Goal: Task Accomplishment & Management: Use online tool/utility

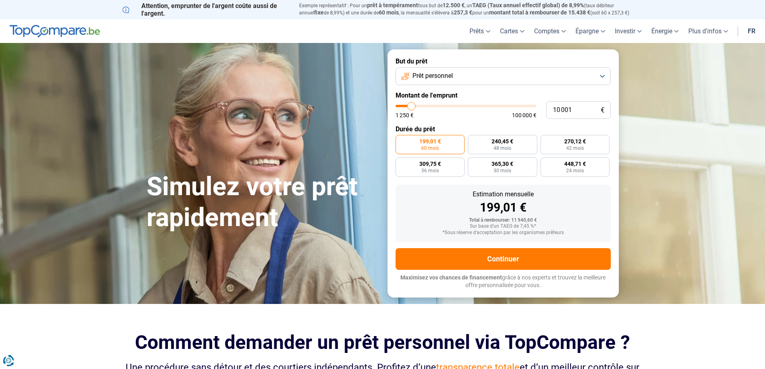
click at [451, 76] on span "Prêt personnel" at bounding box center [433, 75] width 41 height 9
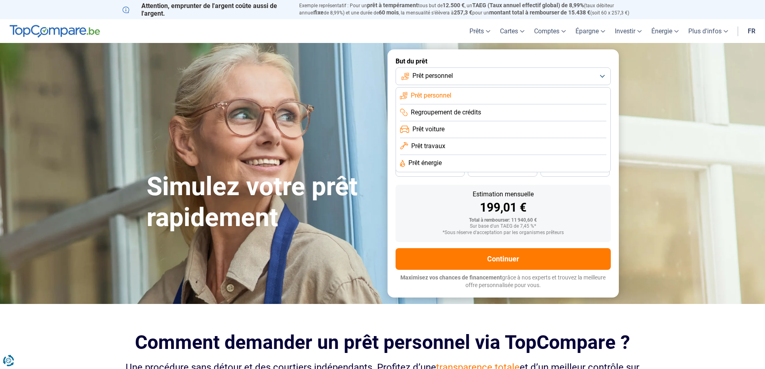
click at [437, 131] on span "Prêt voiture" at bounding box center [429, 129] width 32 height 9
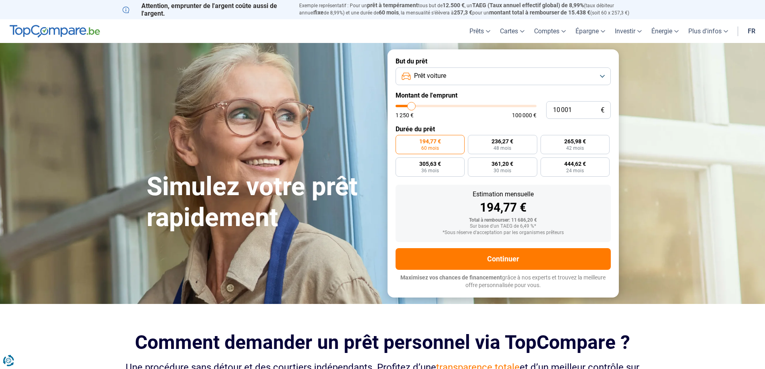
type input "13 250"
type input "13250"
type input "17 500"
type input "17500"
type input "21 750"
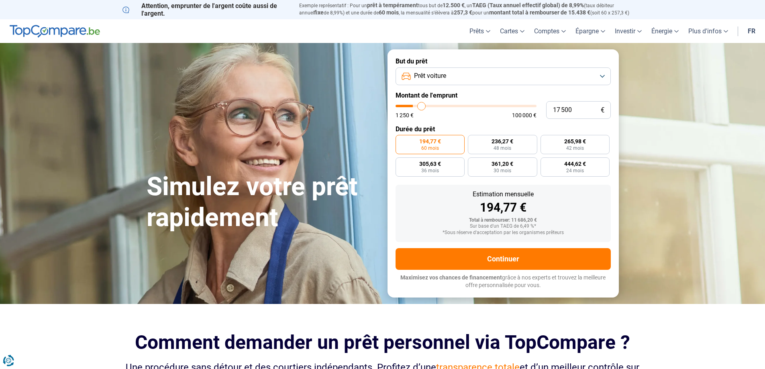
type input "21750"
type input "26 000"
type input "26000"
type input "30 750"
type input "30750"
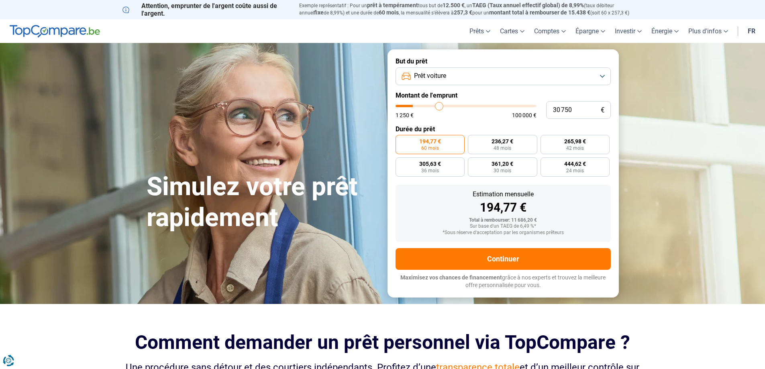
type input "37 000"
type input "37000"
type input "42 750"
type input "42750"
type input "49 000"
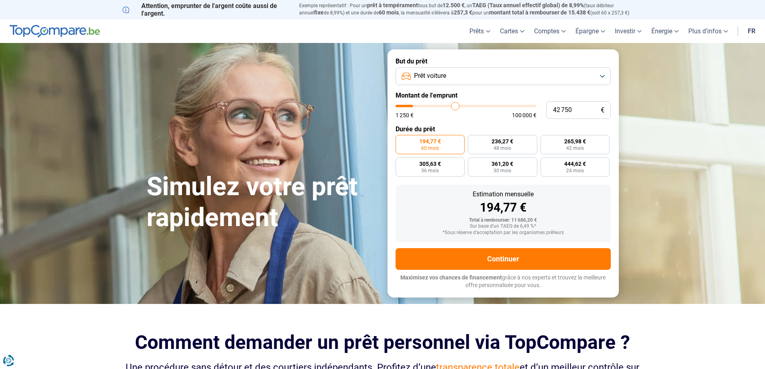
type input "49000"
type input "57 000"
type input "57000"
type input "61 000"
type input "61000"
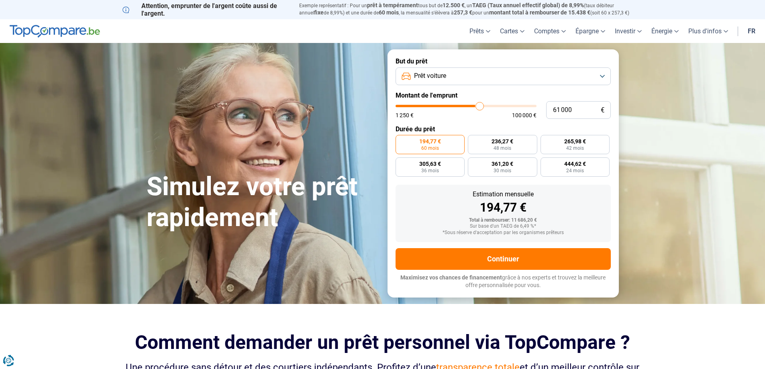
type input "68 000"
type input "68000"
type input "73 500"
type input "73500"
type input "79 250"
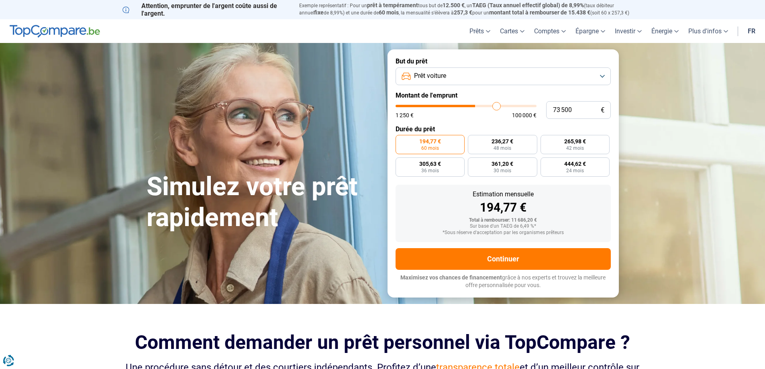
type input "79250"
type input "83 000"
type input "83000"
type input "87 000"
type input "87000"
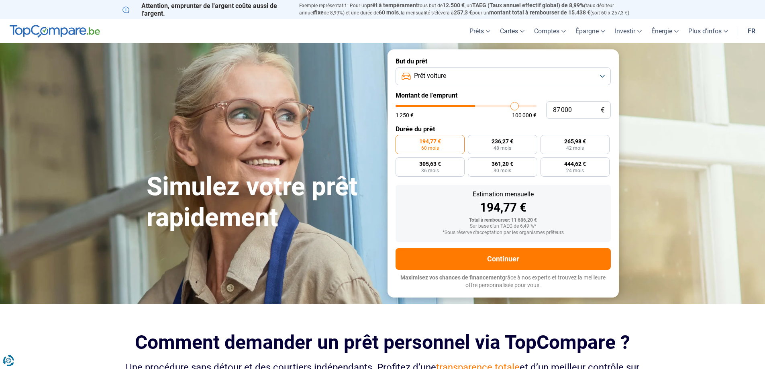
type input "91 250"
type input "91250"
type input "92 500"
type input "92500"
type input "97 250"
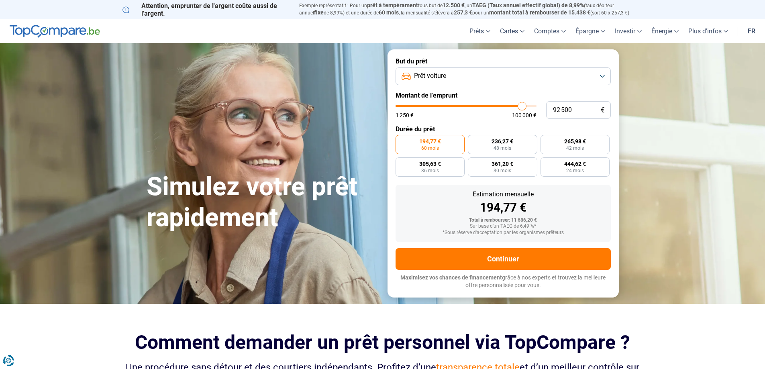
type input "97250"
type input "100 000"
drag, startPoint x: 411, startPoint y: 106, endPoint x: 545, endPoint y: 106, distance: 133.8
type input "100000"
click at [537, 106] on input "range" at bounding box center [466, 106] width 141 height 2
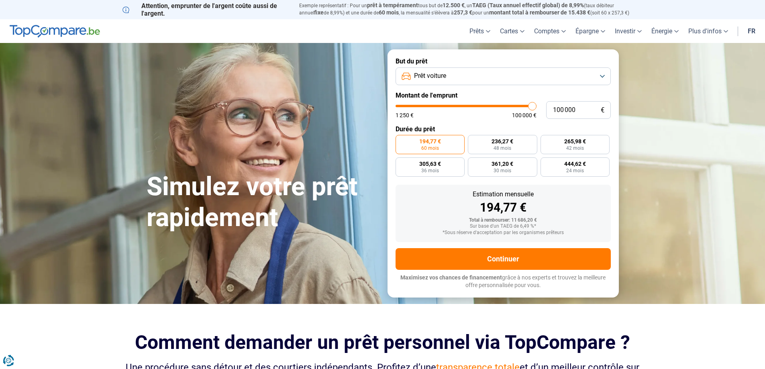
radio input "false"
